Goal: Information Seeking & Learning: Find specific fact

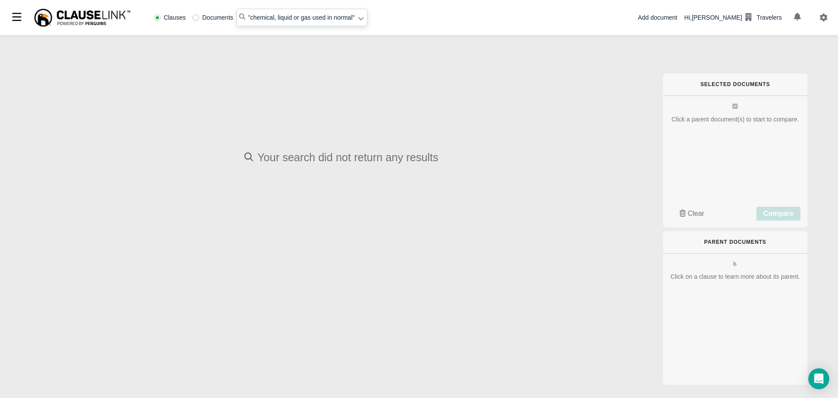
radio input "false"
radio input "true"
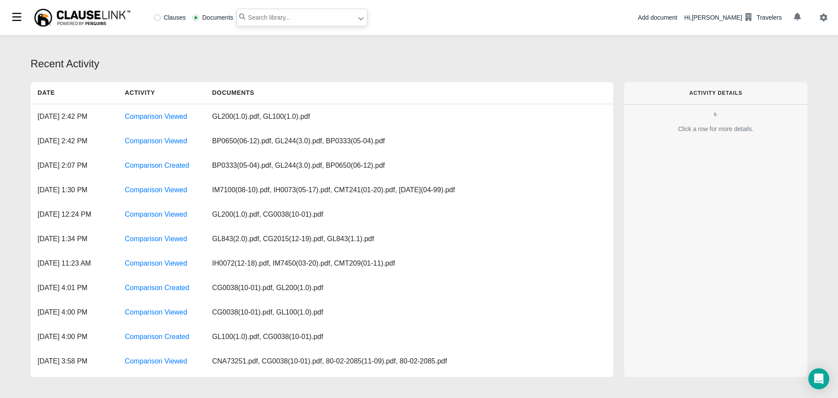
paste input "discharge, dispersal, release or escape abruptly commences."
type input ""discharge, dispersal, release or escape abruptly commences""
click at [159, 20] on label "Clauses" at bounding box center [170, 17] width 32 height 6
radio input "true"
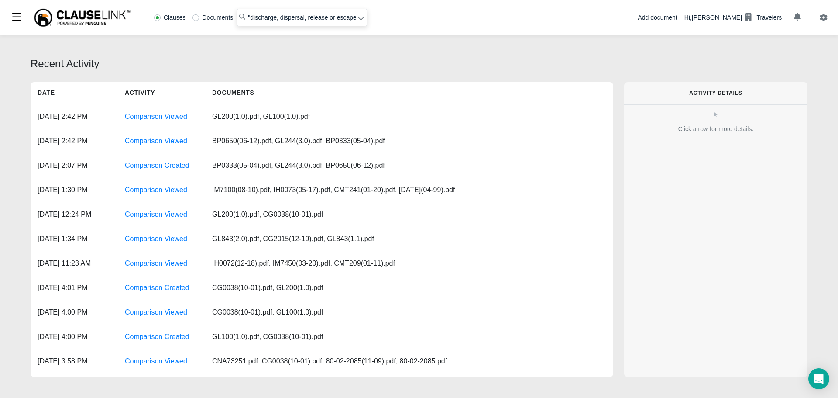
click at [358, 18] on icon at bounding box center [361, 18] width 6 height 6
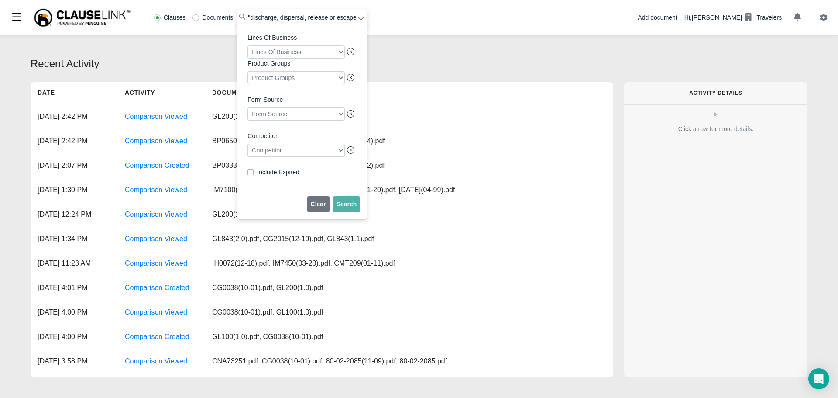
click at [280, 152] on div at bounding box center [296, 150] width 97 height 13
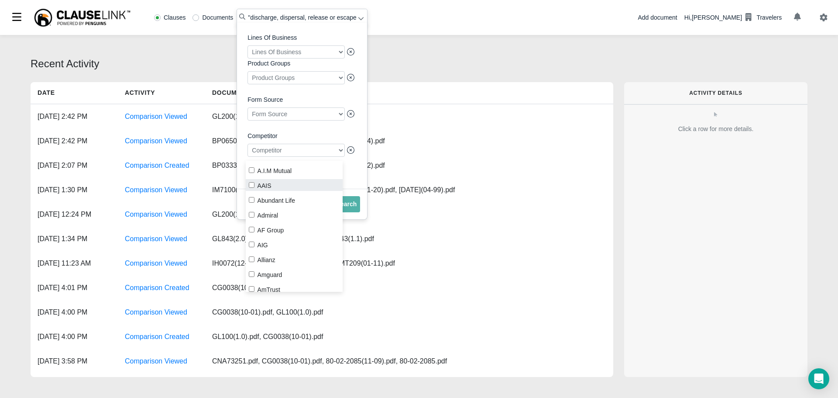
click at [254, 185] on input "AAIS" at bounding box center [252, 185] width 6 height 6
checkbox input "true"
click at [353, 207] on span "Search" at bounding box center [347, 203] width 21 height 7
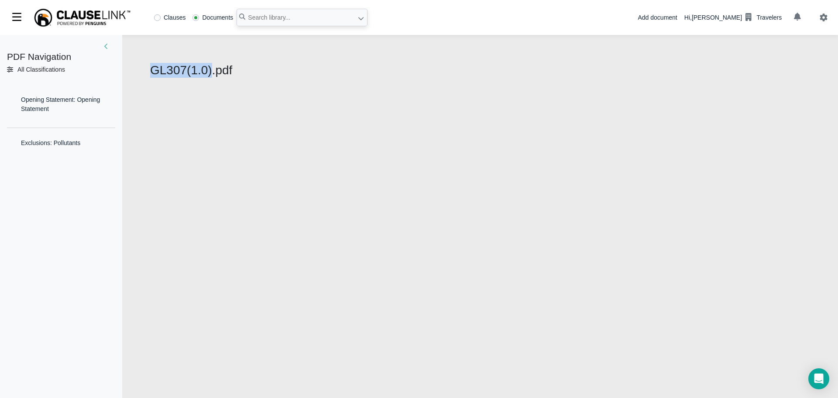
select select "1"
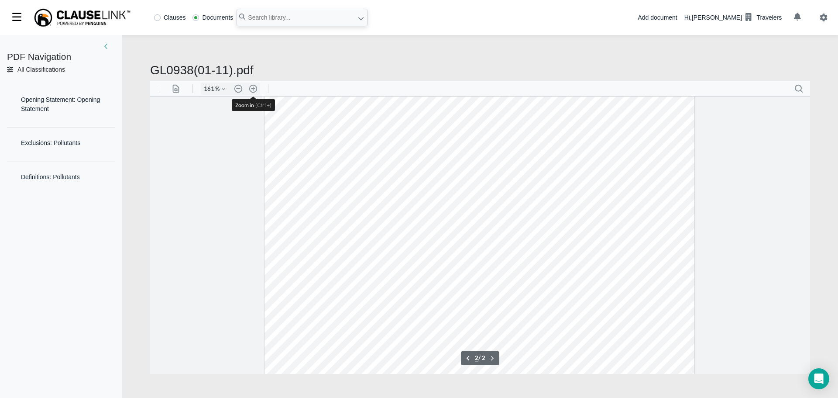
scroll to position [326, 0]
type input "1"
